Goal: Find contact information: Obtain details needed to contact an individual or organization

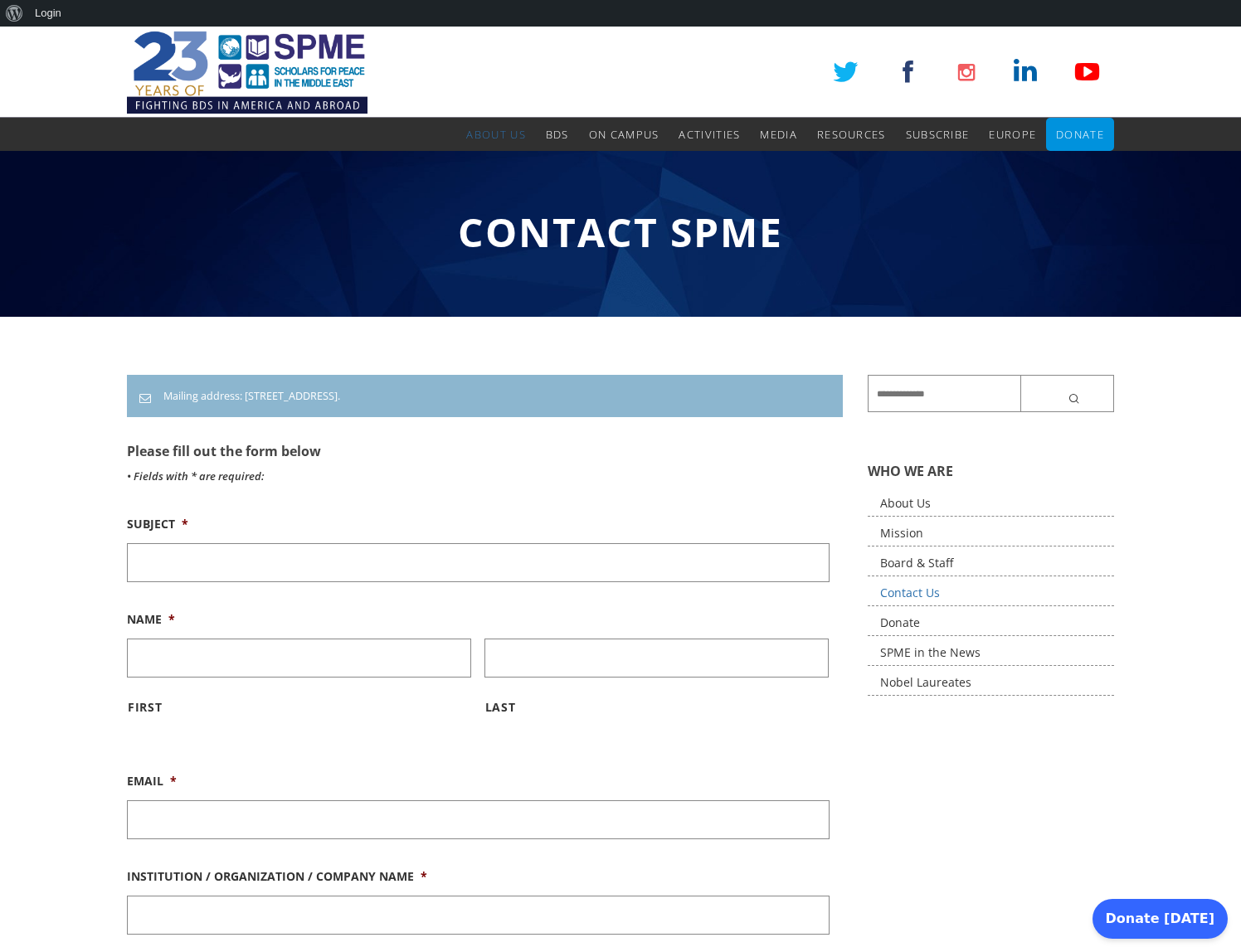
click at [299, 69] on img at bounding box center [246, 72] width 240 height 91
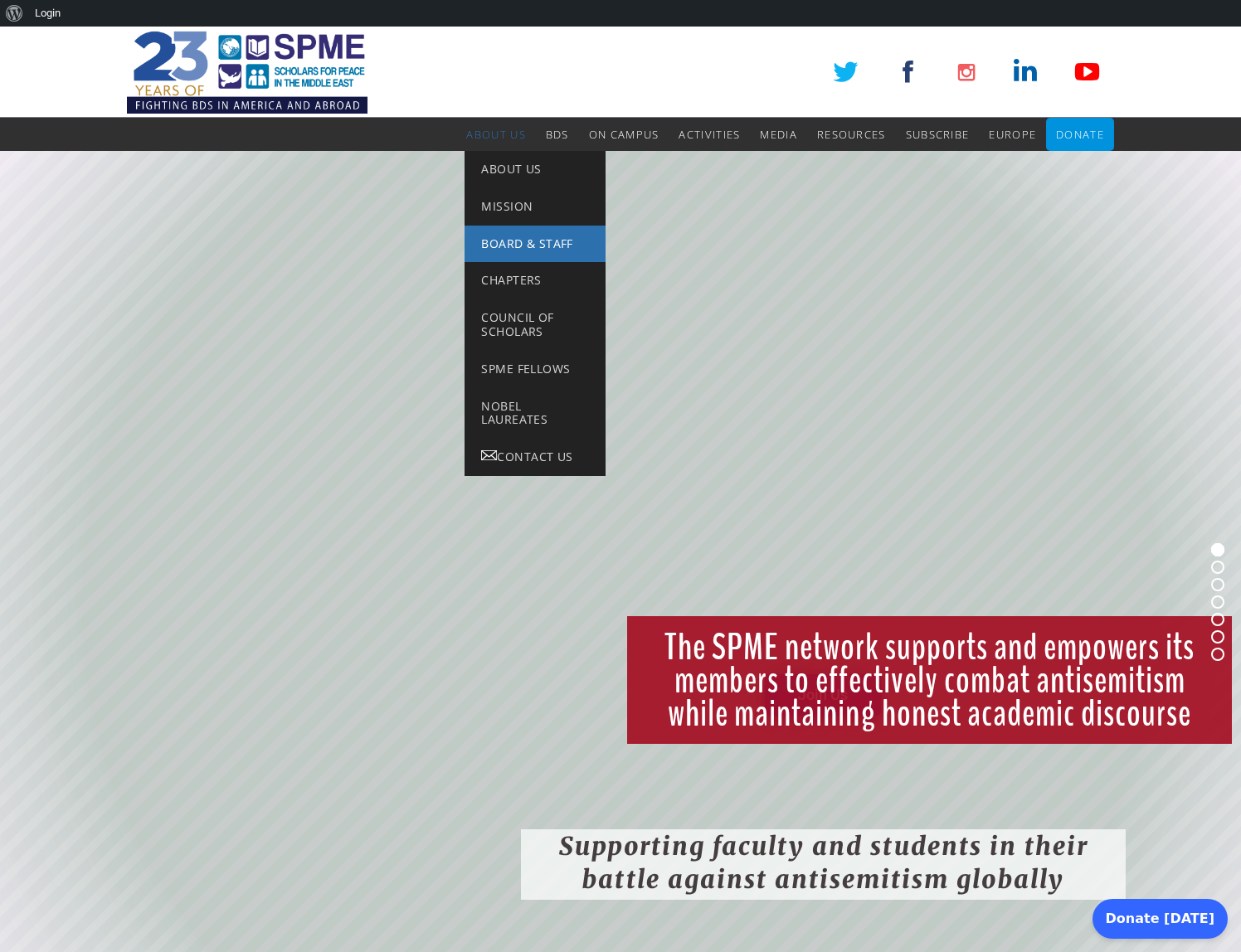
click at [508, 240] on span "Board & Staff" at bounding box center [526, 243] width 91 height 16
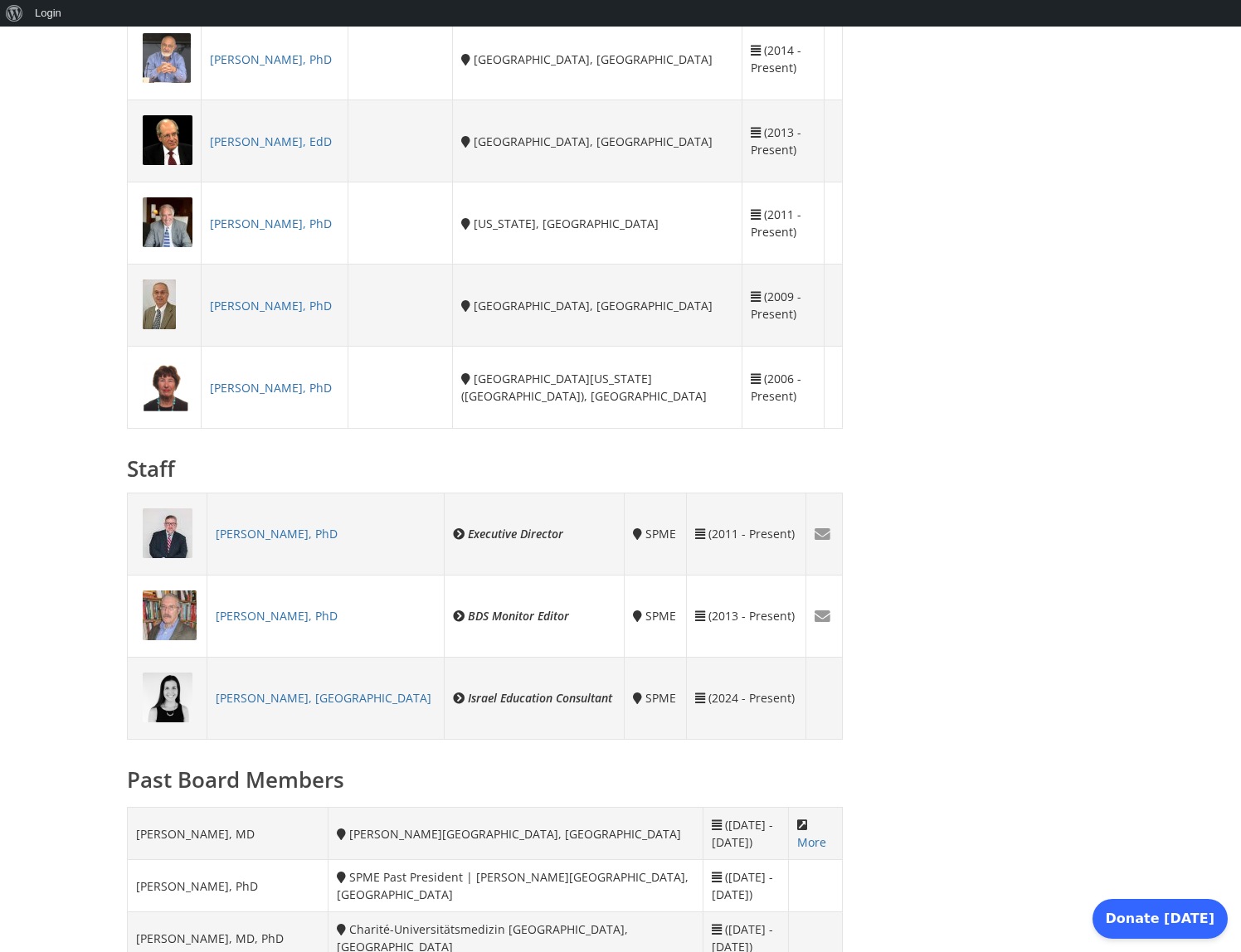
scroll to position [1047, 0]
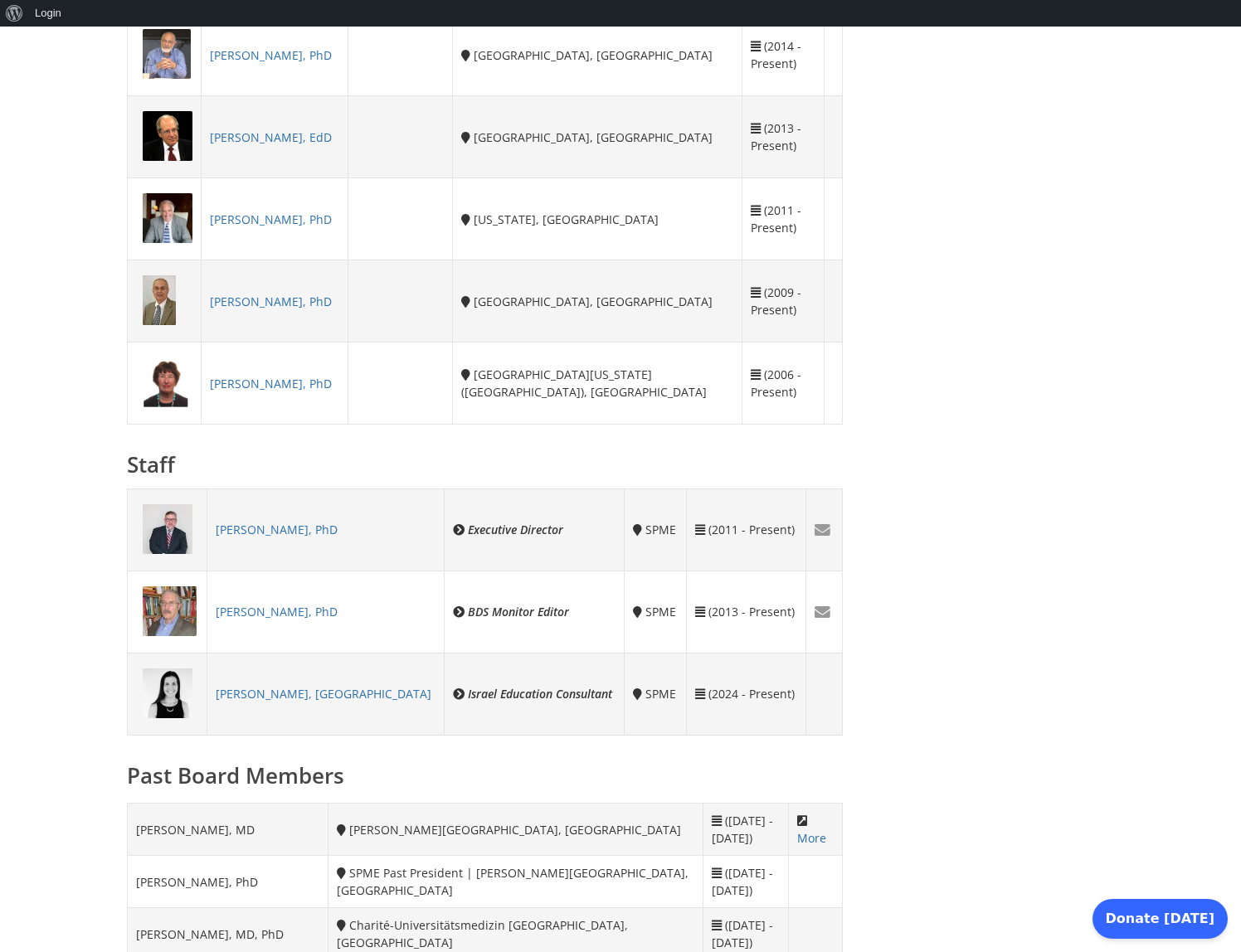
click at [271, 537] on link "[PERSON_NAME], PhD" at bounding box center [276, 530] width 122 height 16
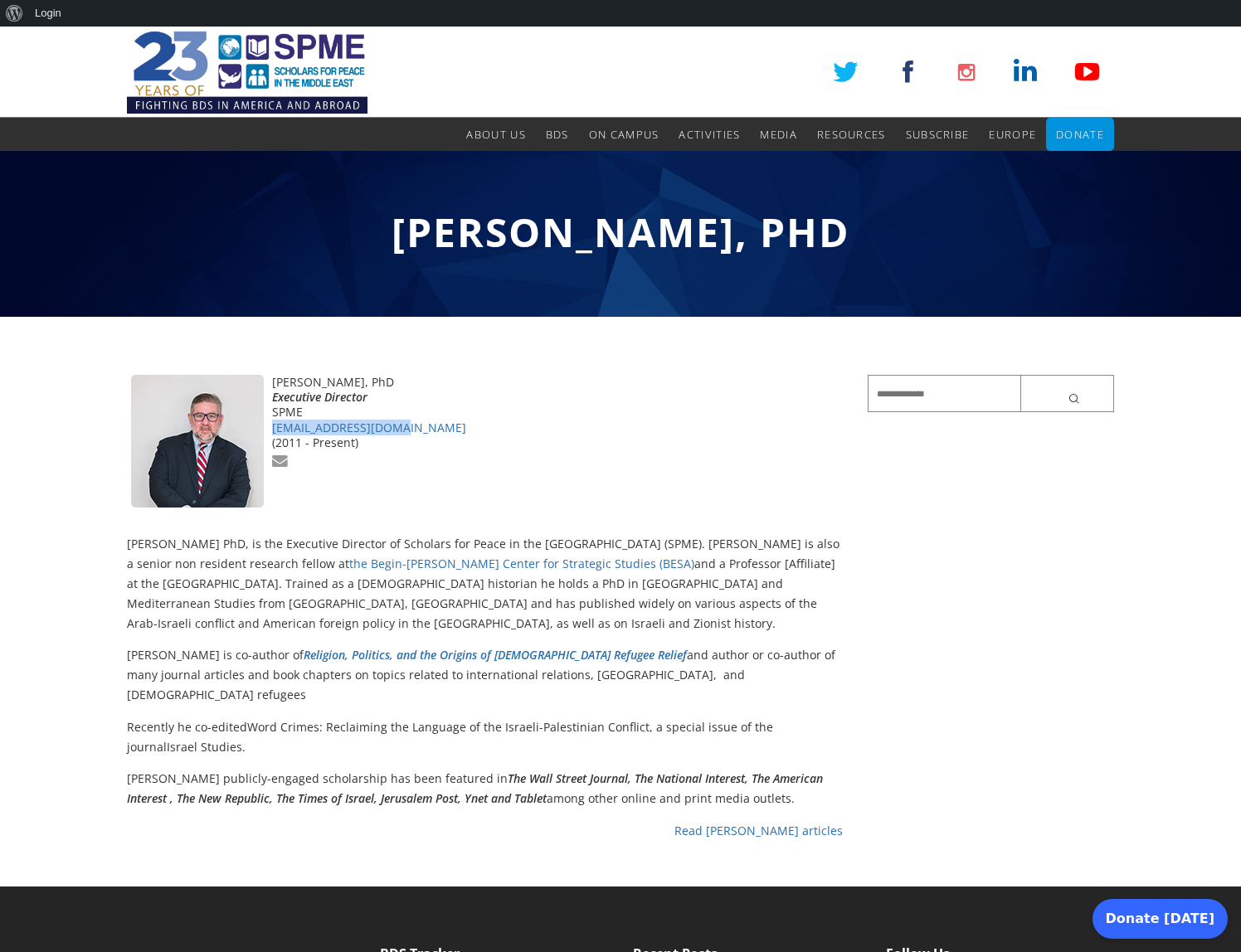
drag, startPoint x: 411, startPoint y: 426, endPoint x: 273, endPoint y: 426, distance: 138.0
click at [273, 426] on div "[EMAIL_ADDRESS][DOMAIN_NAME]" at bounding box center [484, 428] width 716 height 15
copy link "[EMAIL_ADDRESS][DOMAIN_NAME]"
